Goal: Obtain resource: Obtain resource

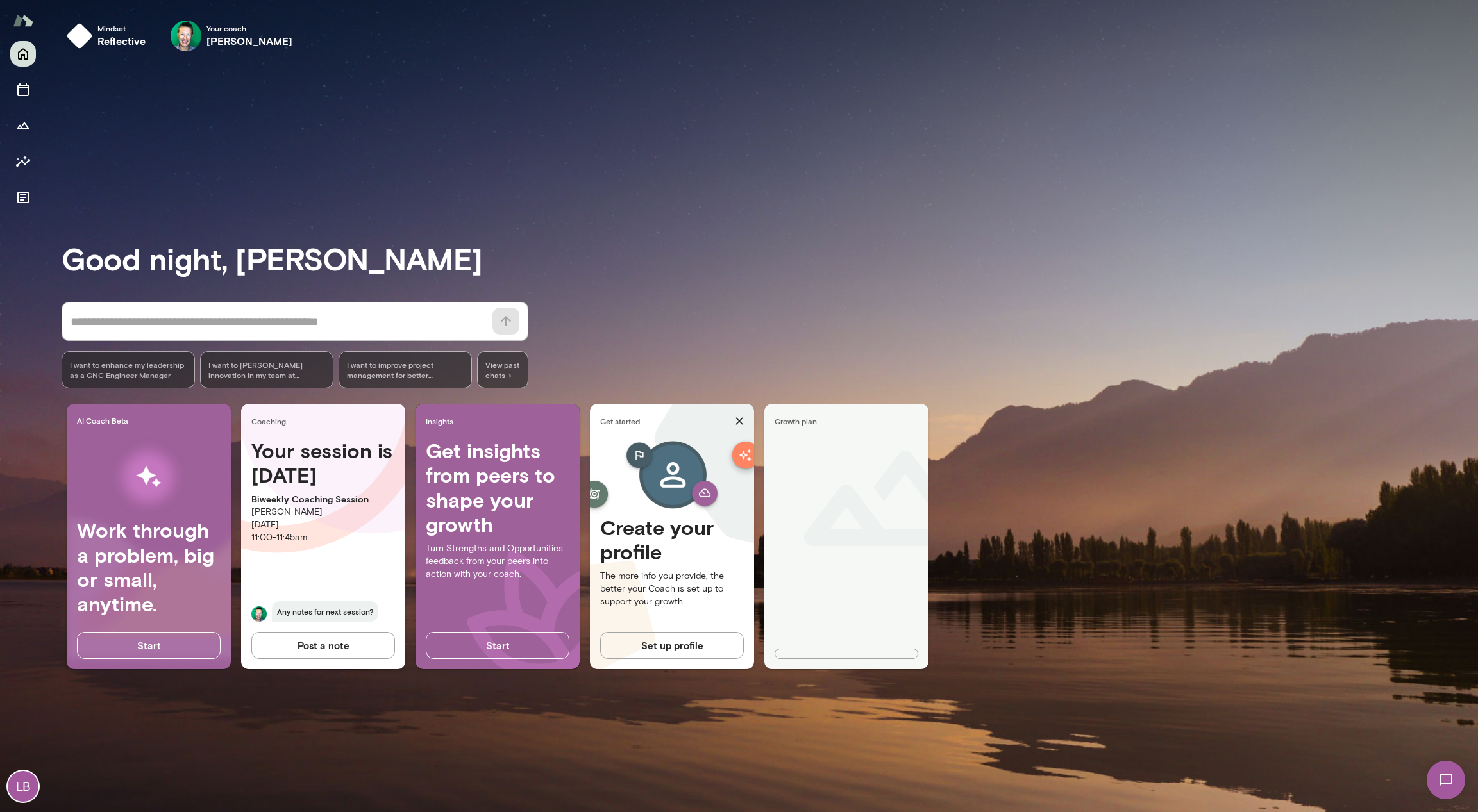
click at [757, 256] on h3 "Good night, Liam" at bounding box center [769, 258] width 1416 height 36
click at [1075, 318] on div "* ​ ​ I want to enhance my leadership as a GNC Engineer Manager I want to foste…" at bounding box center [769, 344] width 1416 height 86
click at [1010, 423] on div "AI Coach Beta Work through a problem, big or small, anytime. Start Coaching You…" at bounding box center [769, 541] width 1416 height 276
click at [814, 321] on div "* ​ ​ I want to enhance my leadership as a GNC Engineer Manager I want to foste…" at bounding box center [769, 344] width 1416 height 86
click at [787, 298] on div "Good night, Liam * ​ ​ I want to enhance my leadership as a GNC Engineer Manage…" at bounding box center [769, 437] width 1416 height 720
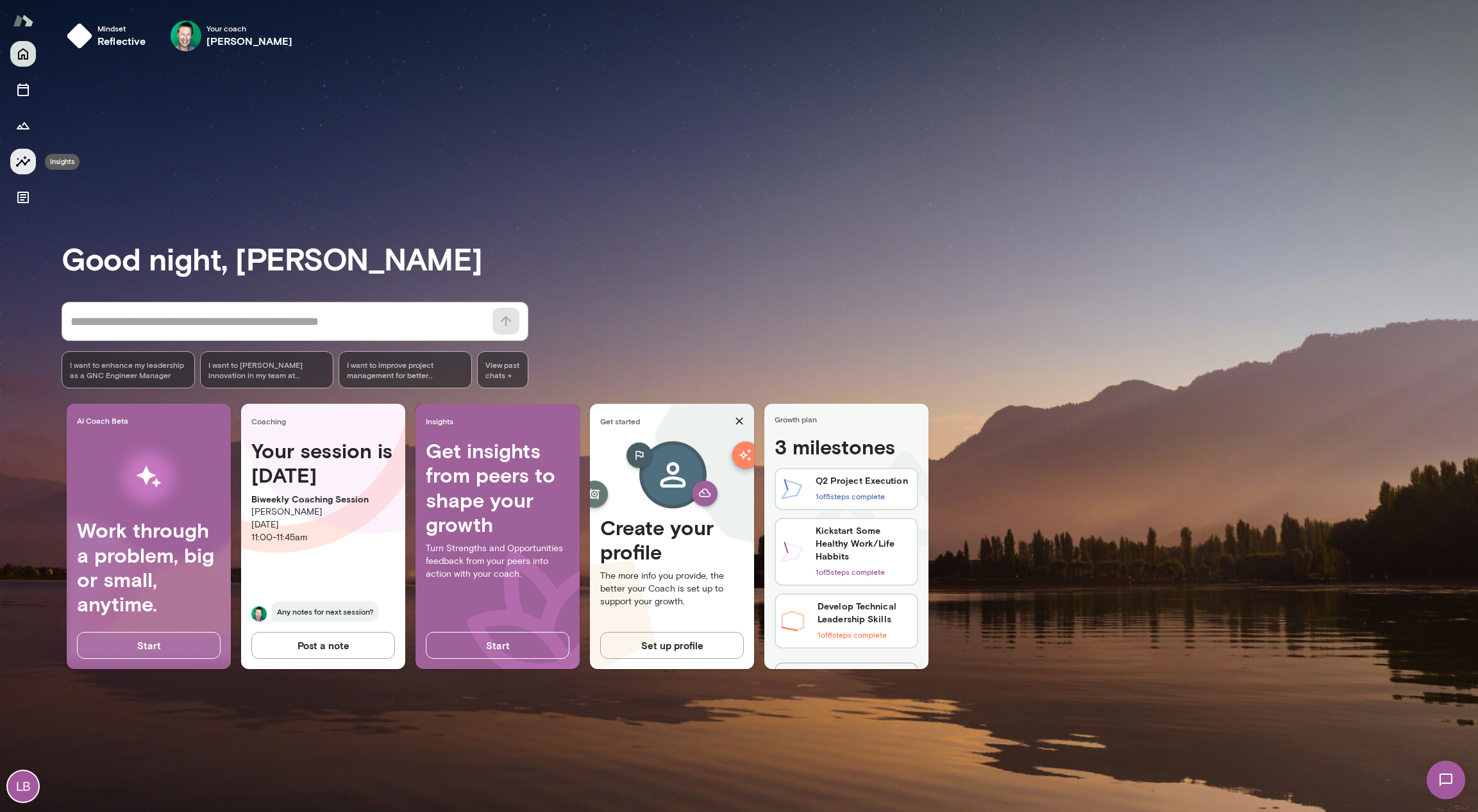
click at [25, 157] on icon "Insights" at bounding box center [23, 160] width 14 height 11
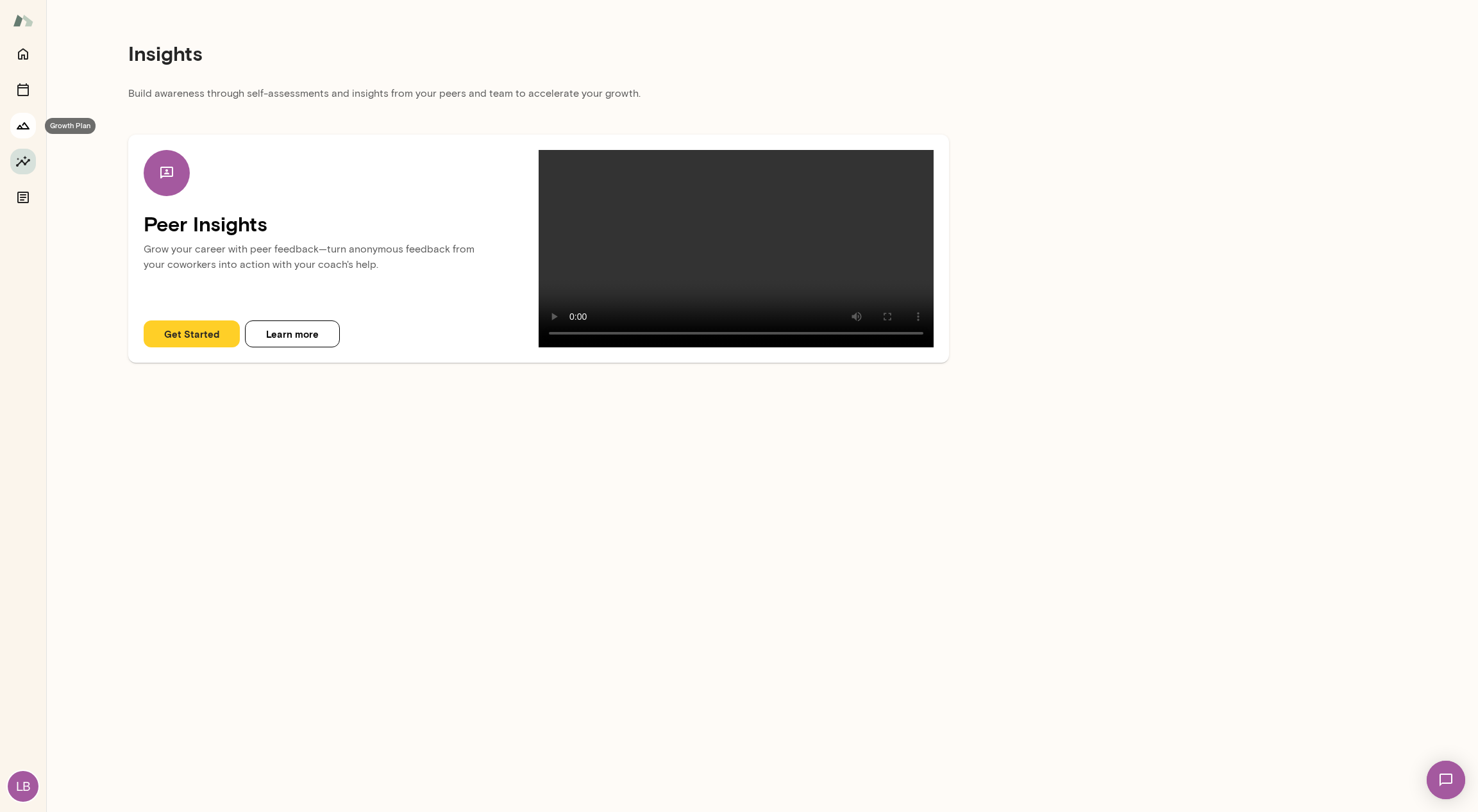
click at [27, 126] on icon "Growth Plan" at bounding box center [23, 126] width 13 height 7
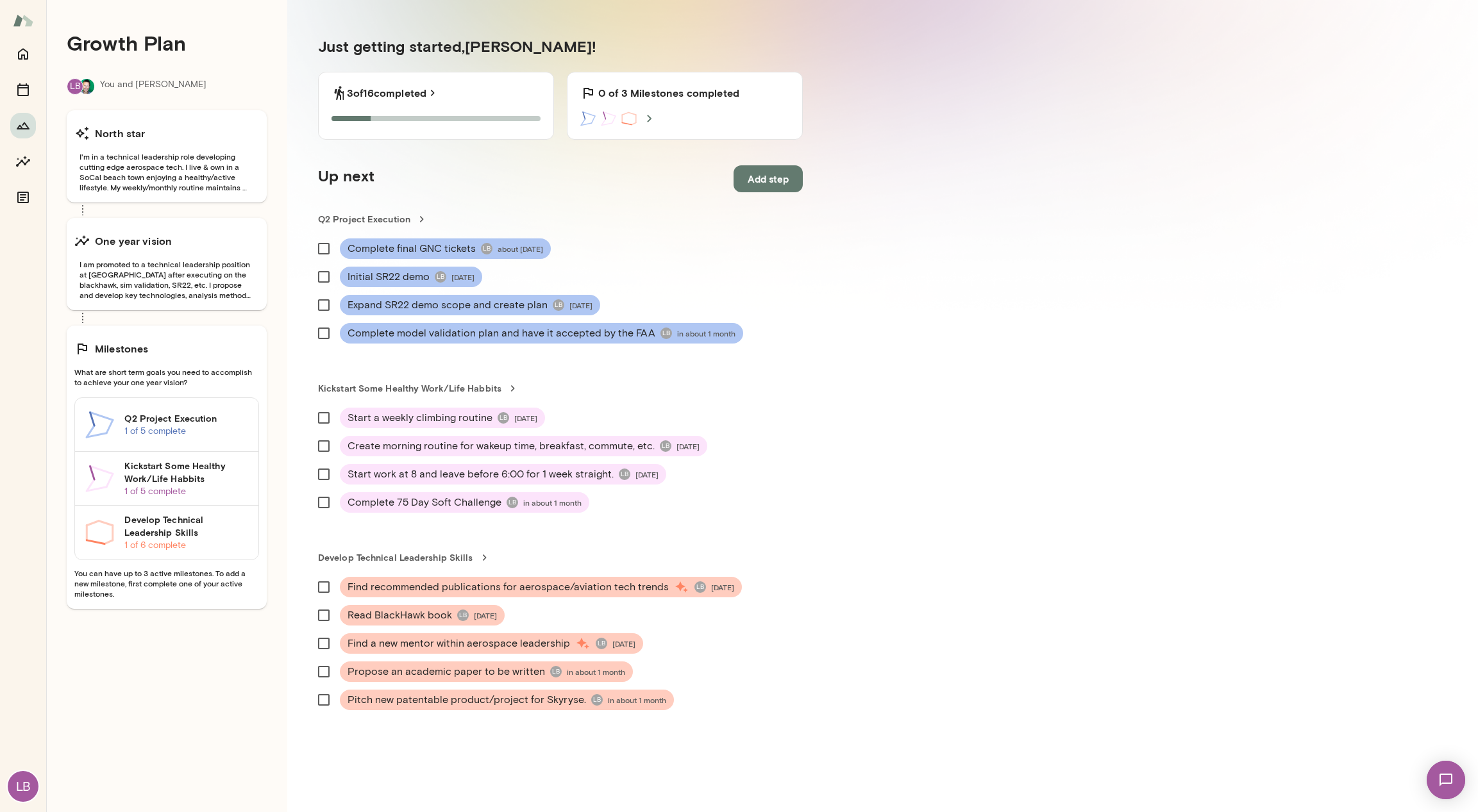
click at [280, 224] on div "Growth Plan LB You and Brian North star I'm in a technical leadership role deve…" at bounding box center [167, 406] width 241 height 812
click at [827, 27] on section "Just getting started, Liam ! 3 of 16 completed 3 of 16 Steps completed 0 of 3 M…" at bounding box center [560, 408] width 546 height 807
click at [20, 79] on button "Sessions" at bounding box center [23, 90] width 26 height 26
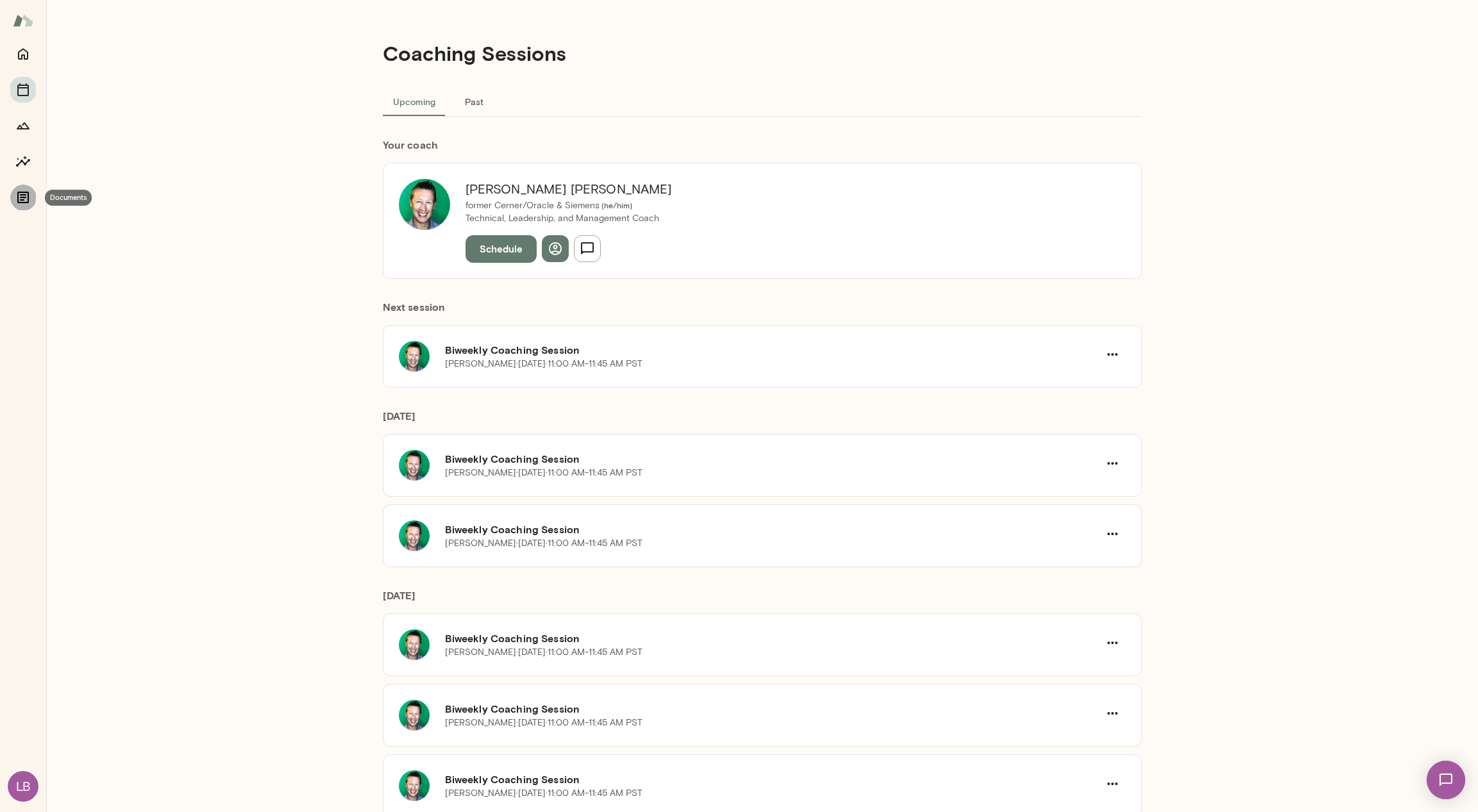
click at [27, 202] on icon "Documents" at bounding box center [23, 198] width 12 height 12
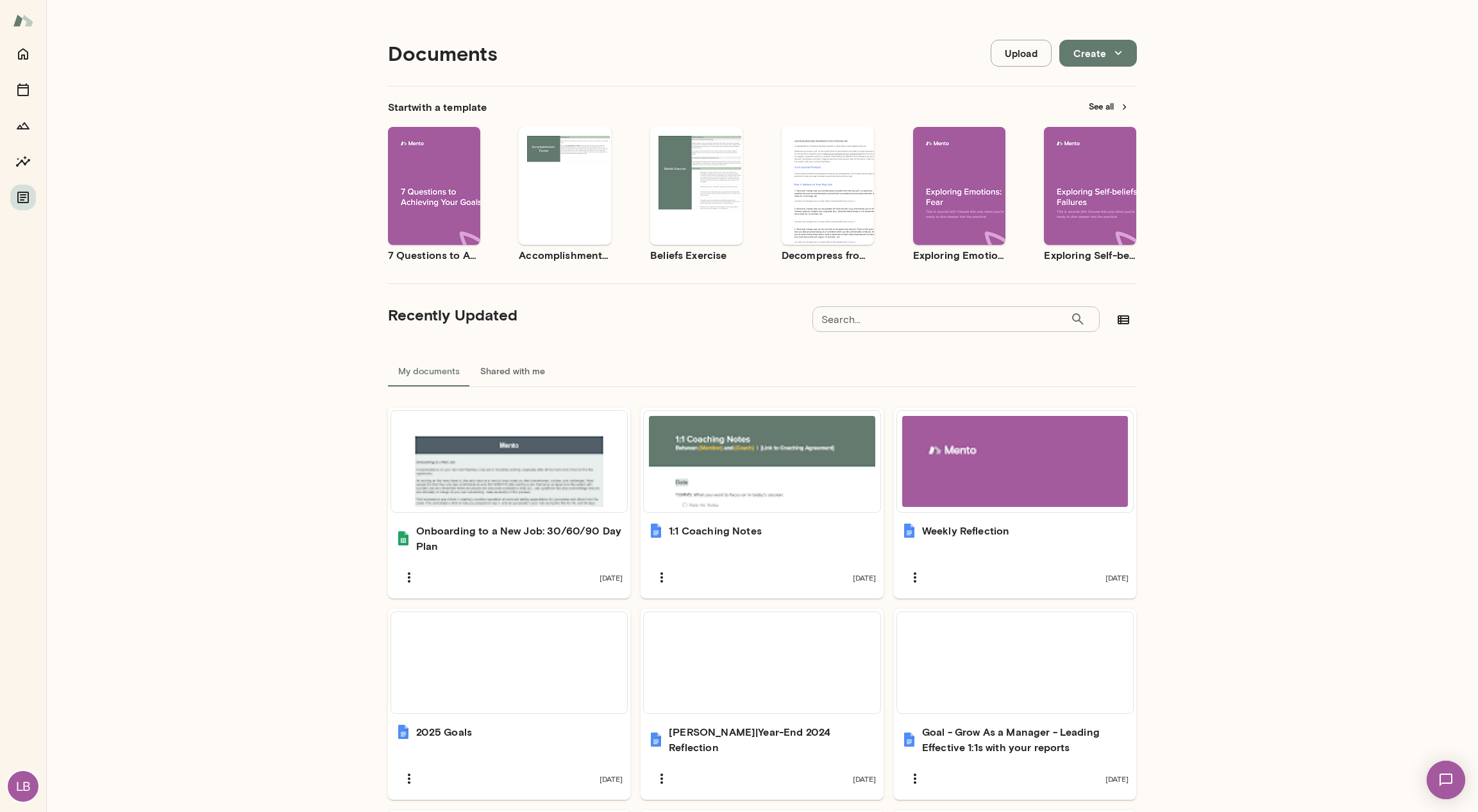
click at [1217, 313] on div "Documents Upload Create Start with a template See all Use template Preview 7 Qu…" at bounding box center [762, 624] width 1432 height 1248
click at [1101, 53] on button "Create" at bounding box center [1098, 52] width 77 height 27
click at [1101, 53] on div at bounding box center [739, 406] width 1478 height 812
click at [1294, 78] on div "Documents Upload Create Start with a template See all Use template Preview 7 Qu…" at bounding box center [762, 624] width 1432 height 1248
click at [1104, 110] on button "See all" at bounding box center [1109, 107] width 55 height 20
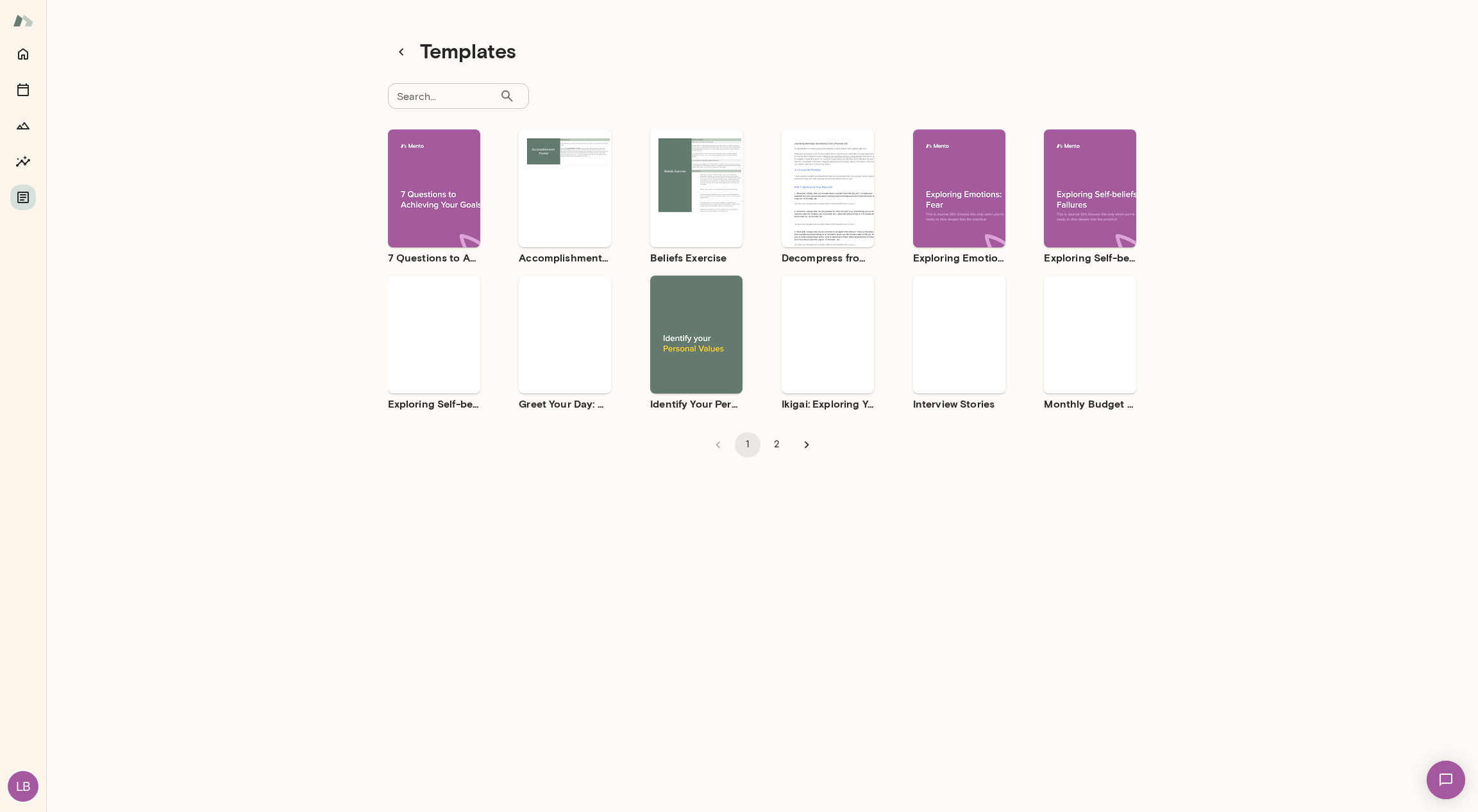
click at [309, 313] on div "Templates Search... ​ Search... Use template Preview 7 Questions to Achieving Y…" at bounding box center [762, 410] width 1432 height 822
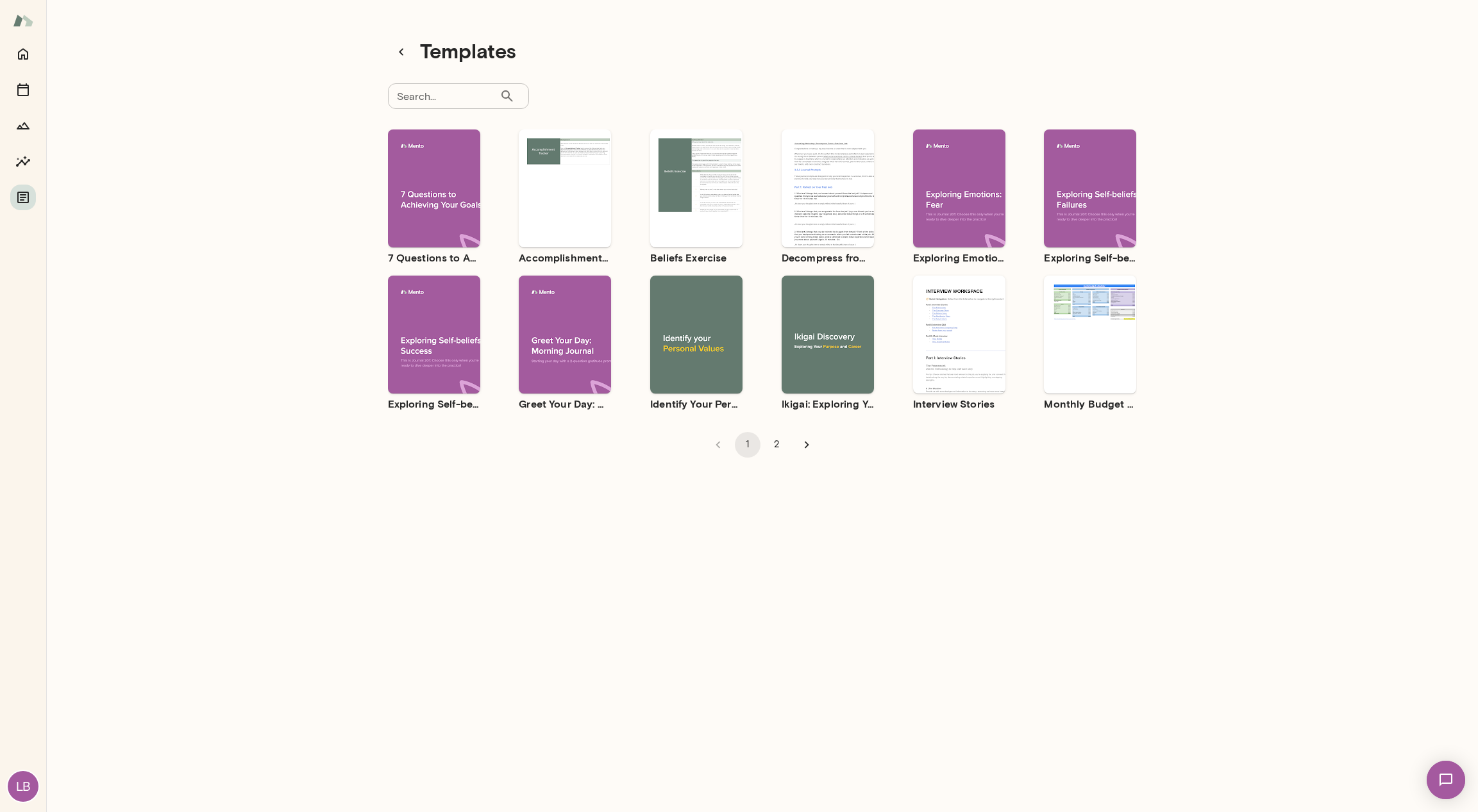
click at [820, 322] on span "Use template" at bounding box center [834, 323] width 46 height 10
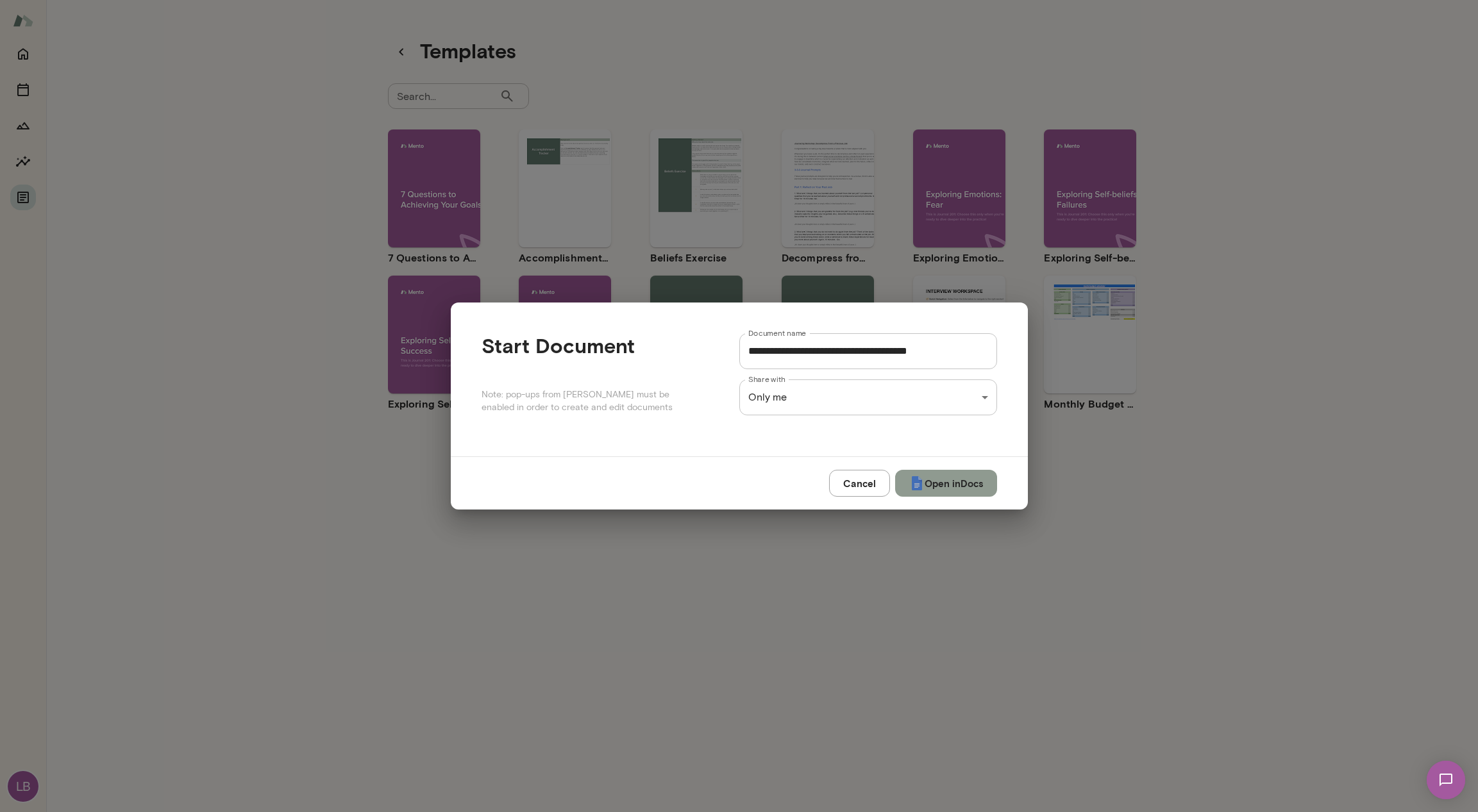
click at [950, 478] on button "Open in Docs" at bounding box center [946, 483] width 102 height 27
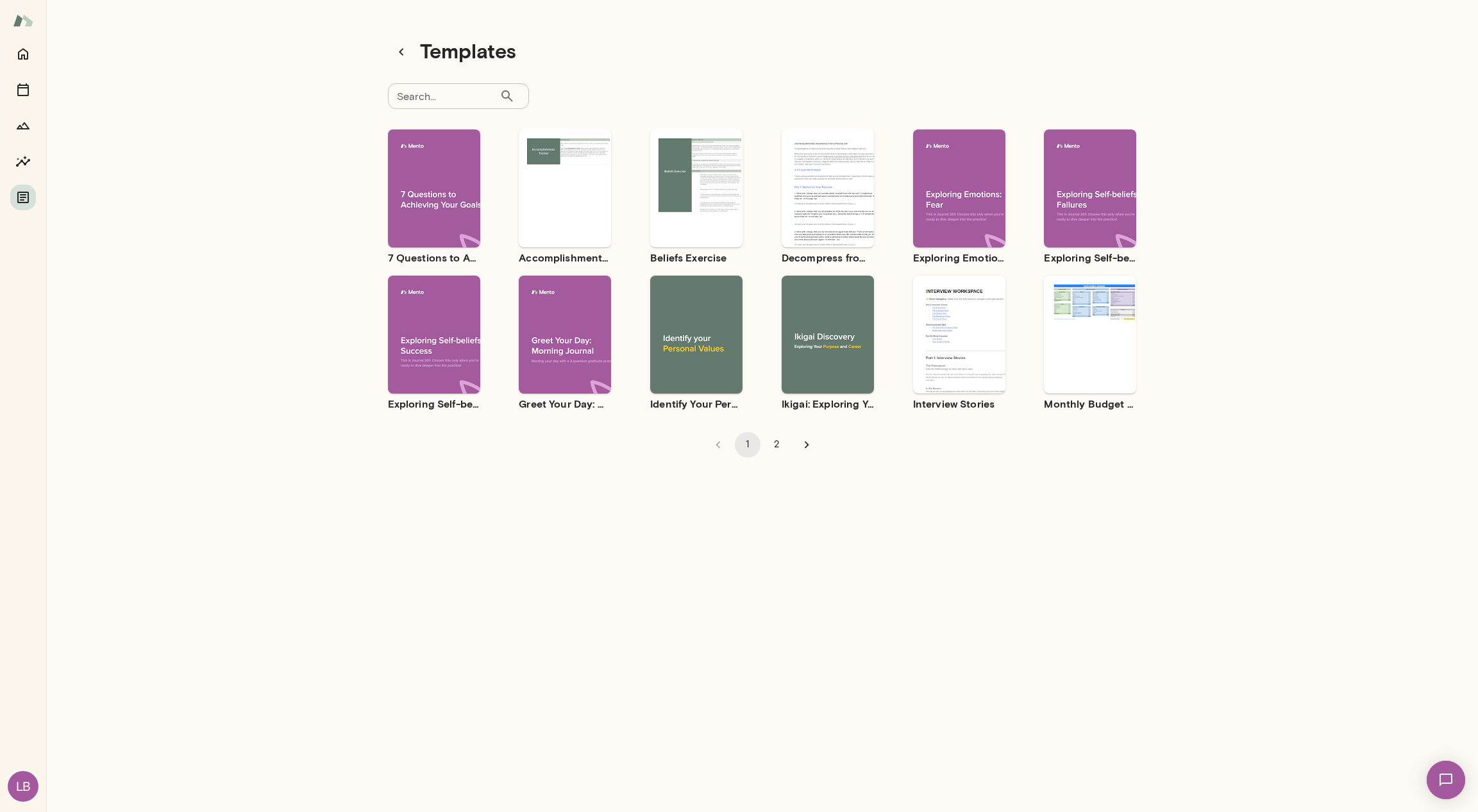
click at [1361, 280] on div "Templates Search... ​ Search... Use template Preview 7 Questions to Achieving Y…" at bounding box center [762, 410] width 1432 height 822
click at [920, 455] on div "1 2" at bounding box center [762, 439] width 749 height 36
click at [696, 380] on div "Use template Preview" at bounding box center [695, 334] width 92 height 118
click at [1263, 273] on div "Templates Search... ​ Search... Use template Preview 7 Questions to Achieving Y…" at bounding box center [762, 410] width 1432 height 822
click at [1222, 363] on div "Templates Search... ​ Search... Use template Preview 7 Questions to Achieving Y…" at bounding box center [762, 410] width 1432 height 822
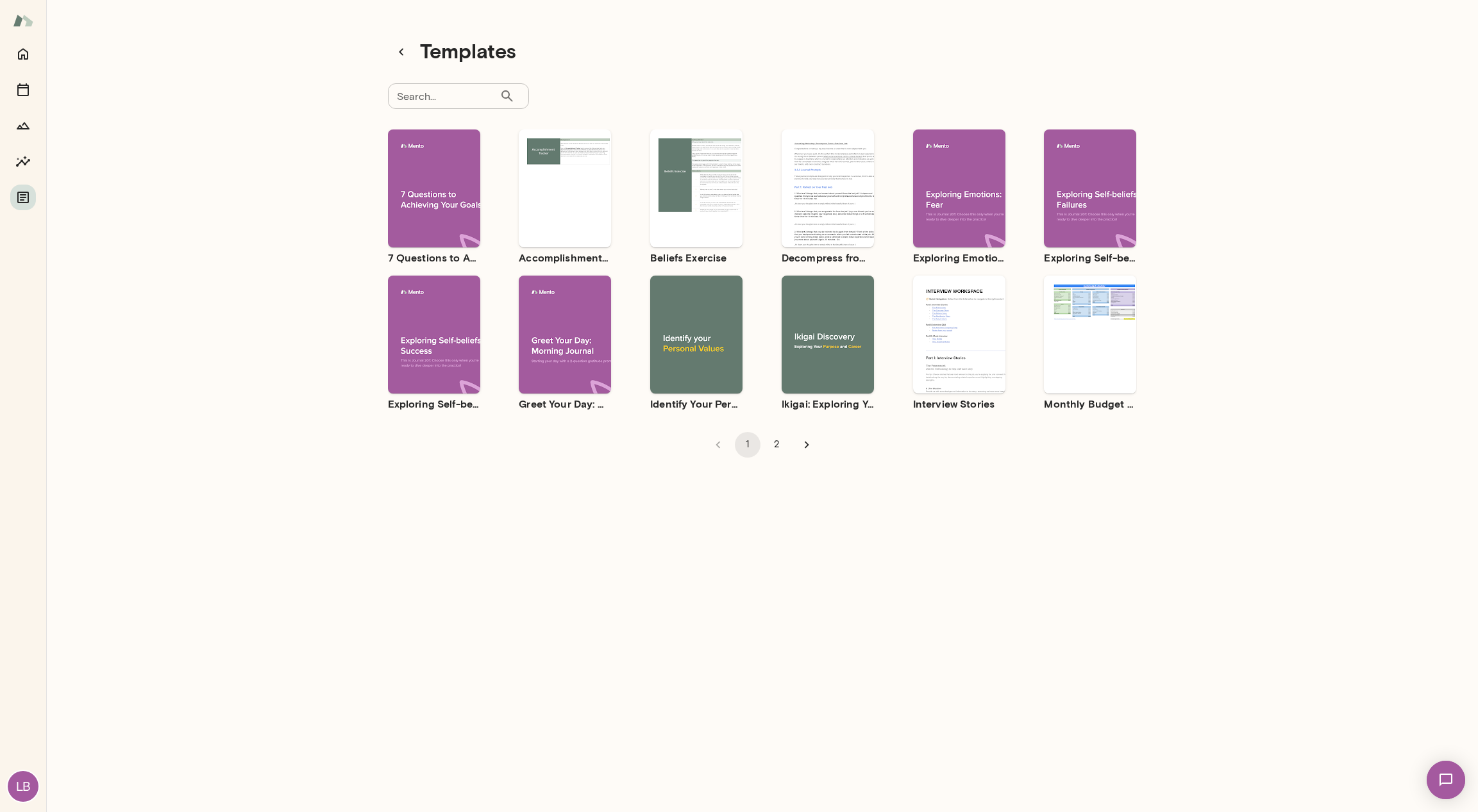
click at [1079, 371] on div "Use template Preview" at bounding box center [1089, 334] width 92 height 118
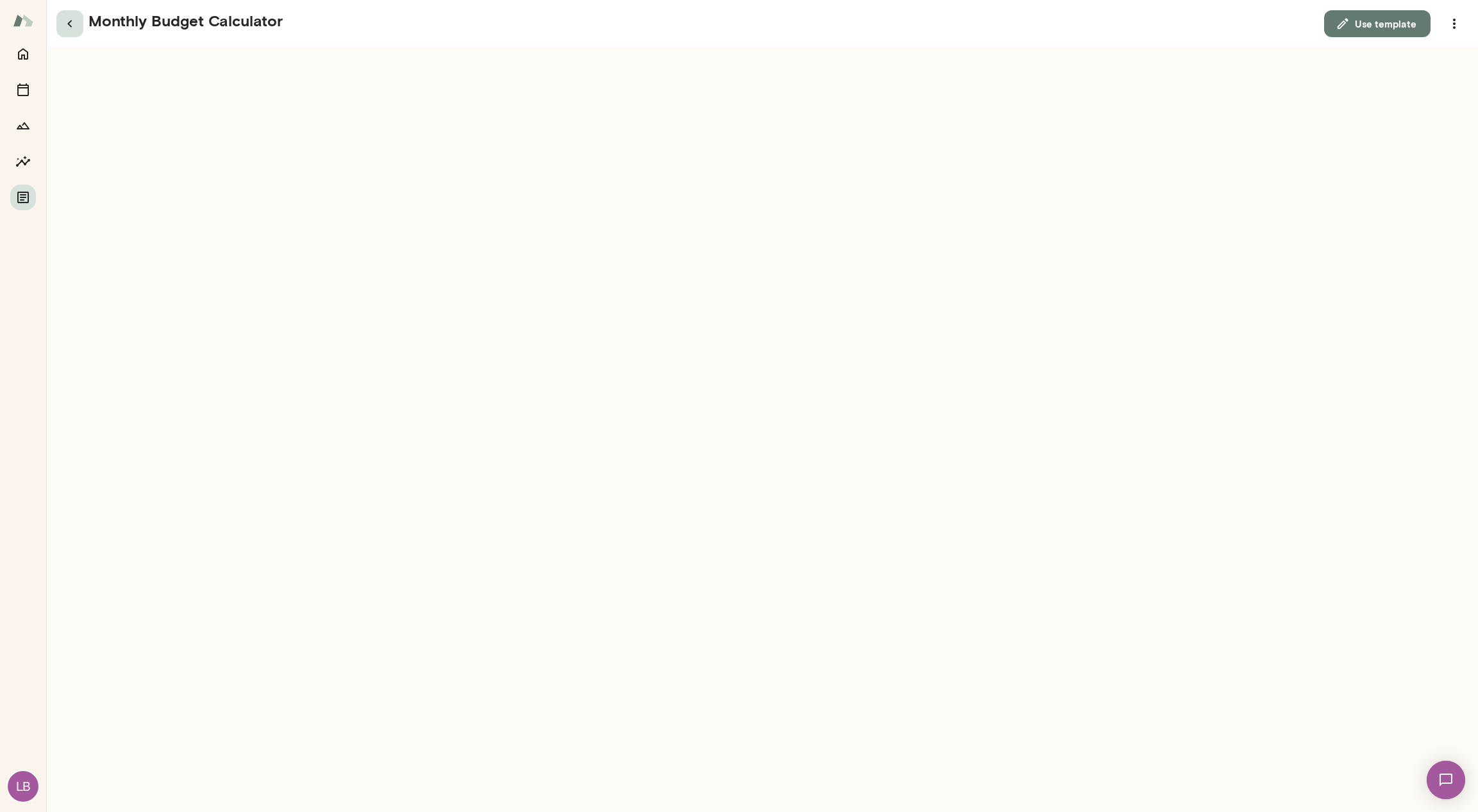
click at [77, 19] on icon "button" at bounding box center [70, 24] width 16 height 16
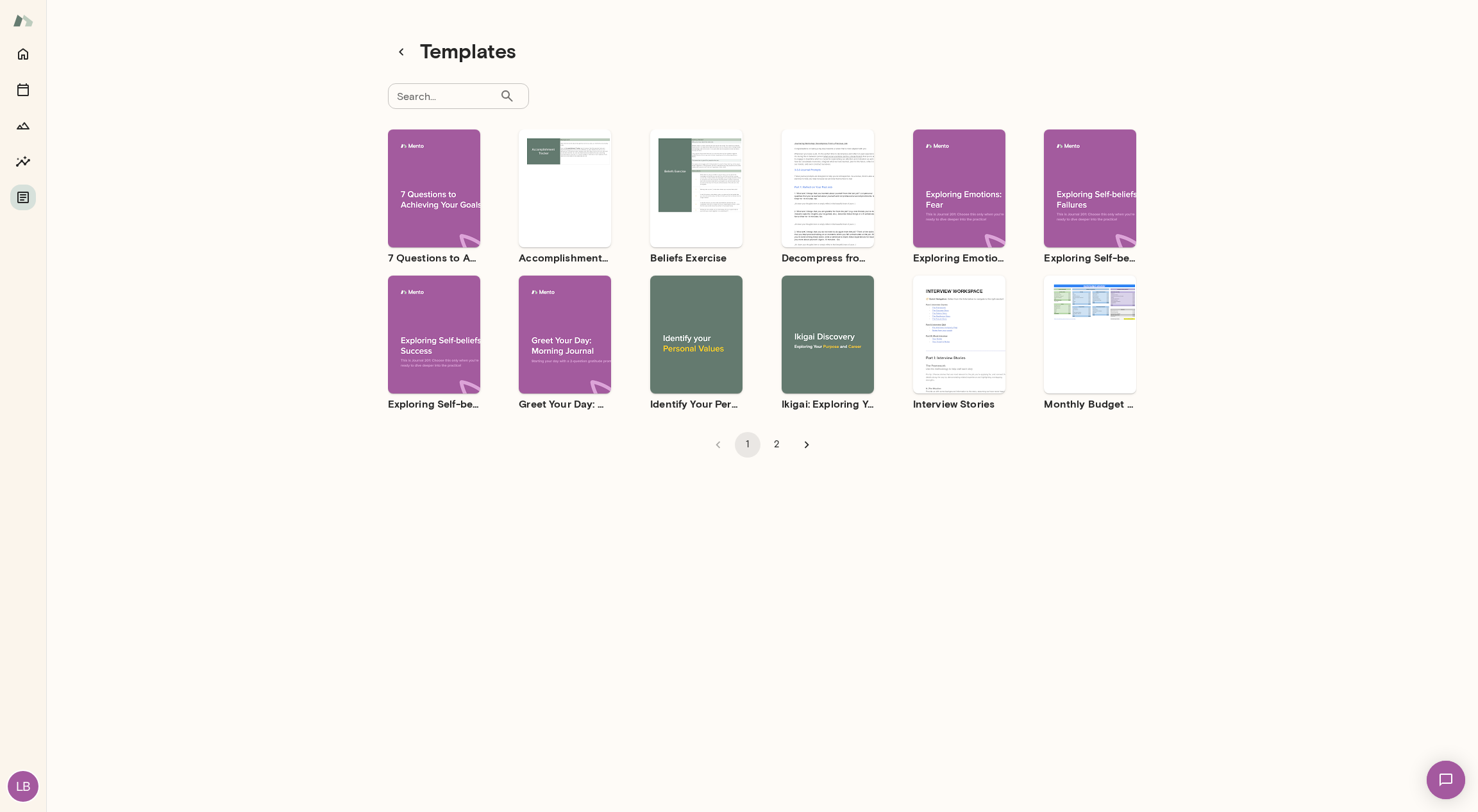
click at [288, 10] on div "Templates Search... ​ Search... Use template Preview 7 Questions to Achieving Y…" at bounding box center [762, 410] width 1432 height 822
click at [686, 40] on div "Templates" at bounding box center [762, 51] width 749 height 27
click at [397, 51] on icon "button" at bounding box center [402, 52] width 16 height 16
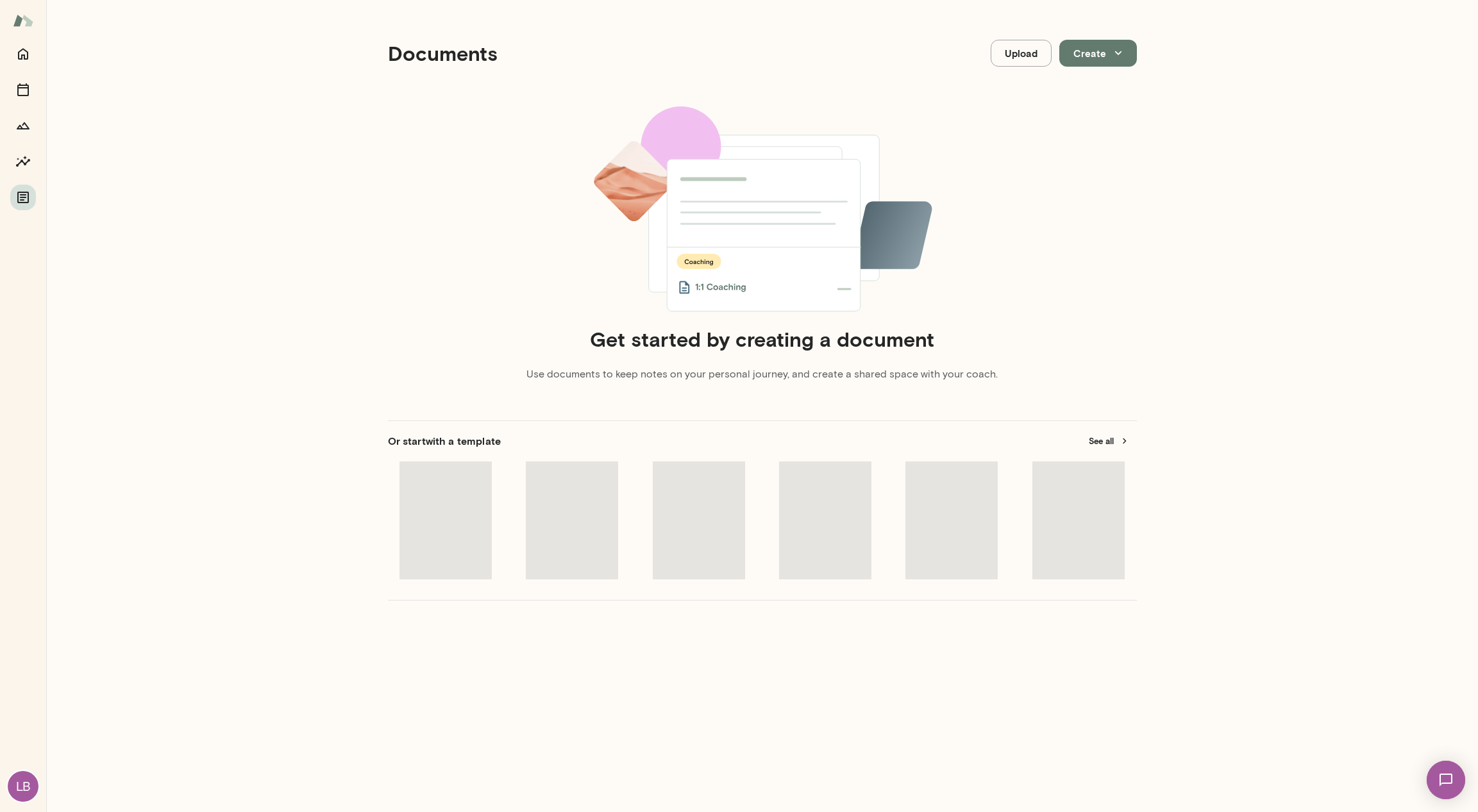
click at [207, 37] on div "Documents Upload Create Get started by creating a document Use documents to kee…" at bounding box center [762, 410] width 1432 height 822
